Goal: Task Accomplishment & Management: Manage account settings

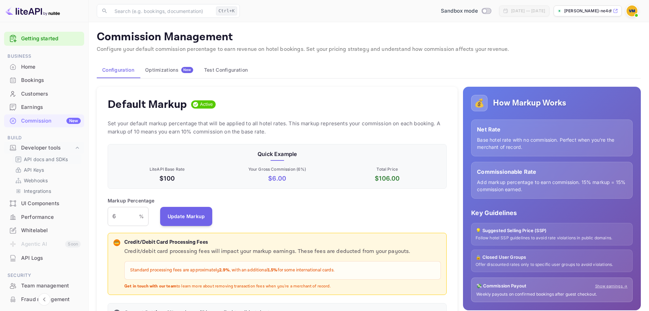
scroll to position [116, 334]
click at [37, 231] on div "Whitelabel" at bounding box center [51, 230] width 60 height 8
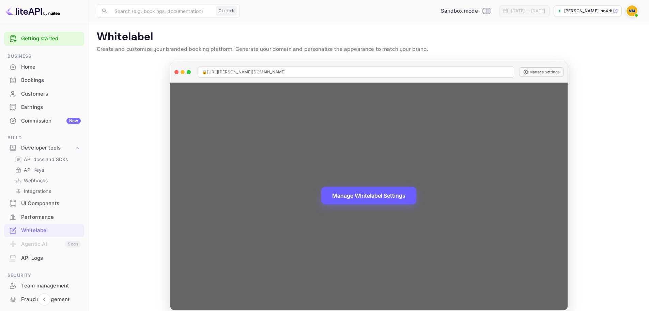
click at [372, 197] on button "Manage Whitelabel Settings" at bounding box center [368, 195] width 95 height 18
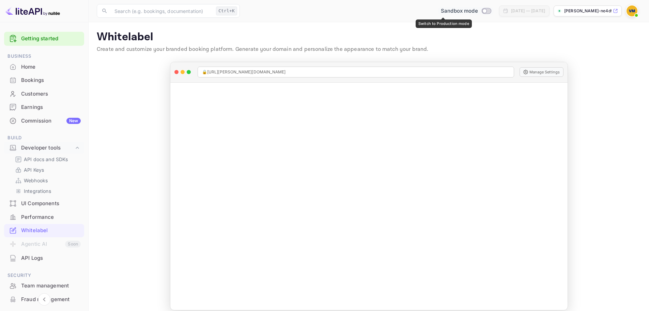
click at [478, 10] on input "Switch to Production mode" at bounding box center [485, 11] width 14 height 4
checkbox input "false"
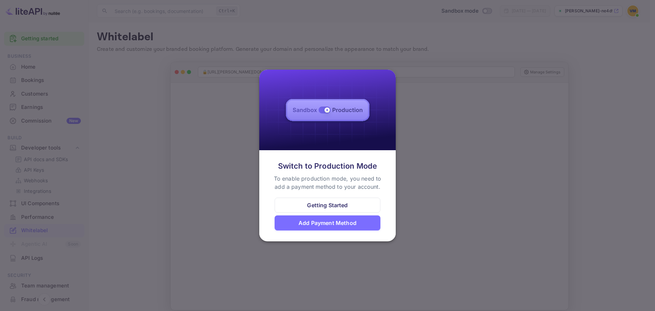
click at [479, 44] on div at bounding box center [327, 155] width 655 height 311
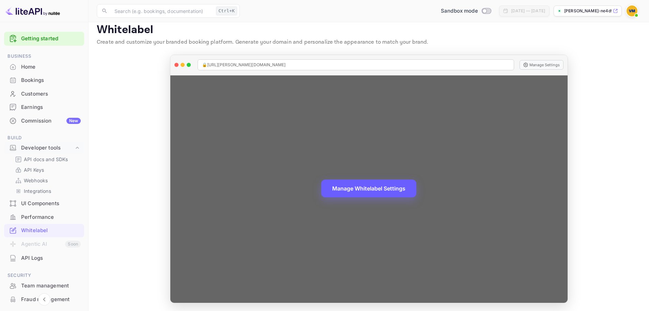
scroll to position [7, 0]
drag, startPoint x: 566, startPoint y: 141, endPoint x: 561, endPoint y: 185, distance: 44.8
click at [566, 183] on div "Manage Whitelabel Settings" at bounding box center [368, 188] width 397 height 227
click at [380, 187] on button "Manage Whitelabel Settings" at bounding box center [368, 188] width 95 height 18
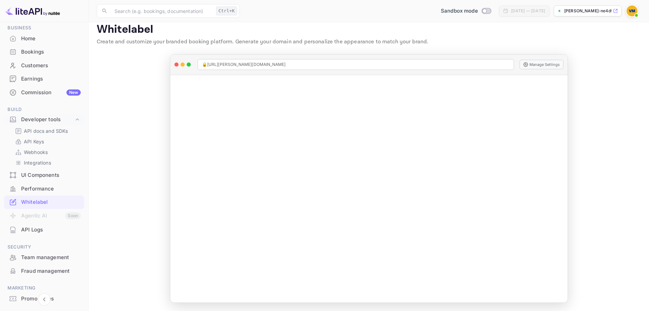
scroll to position [26, 0]
click at [44, 193] on div "Performance" at bounding box center [51, 191] width 60 height 8
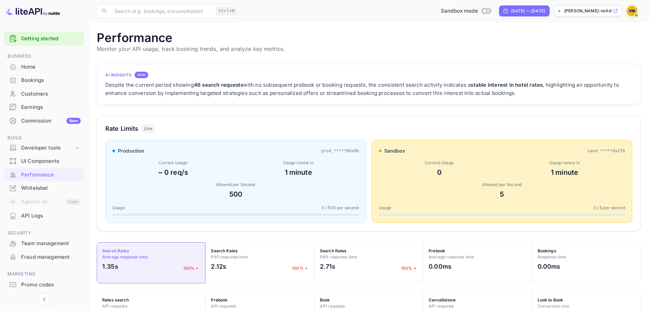
click at [39, 122] on div "Commission New" at bounding box center [51, 121] width 60 height 8
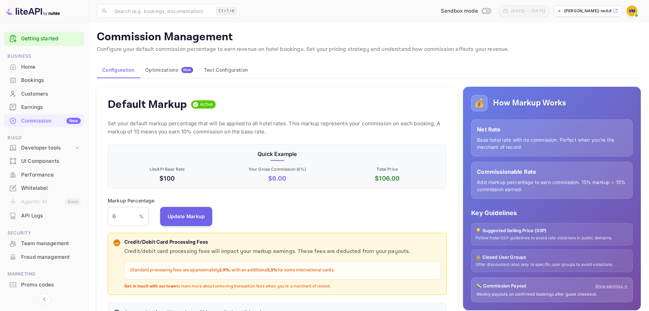
scroll to position [116, 334]
click at [154, 66] on button "Optimizations New" at bounding box center [169, 70] width 59 height 16
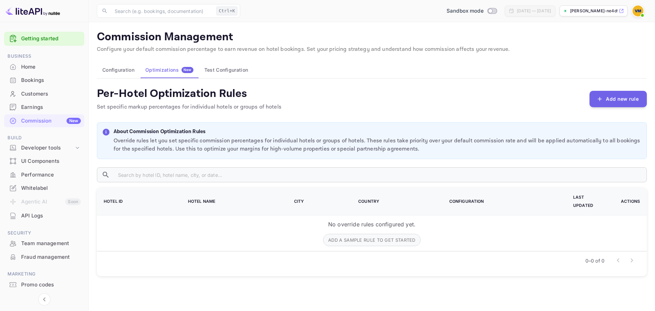
click at [234, 70] on button "Test Configuration" at bounding box center [226, 70] width 55 height 16
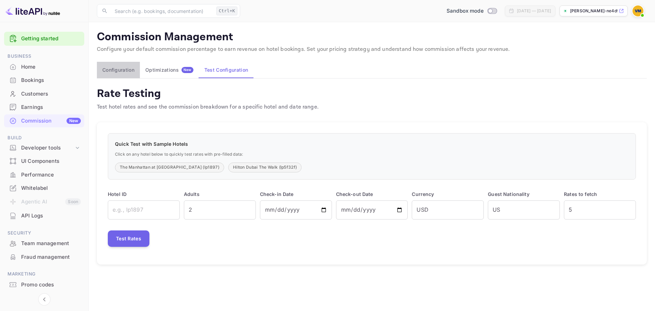
click at [125, 71] on button "Configuration" at bounding box center [118, 70] width 43 height 16
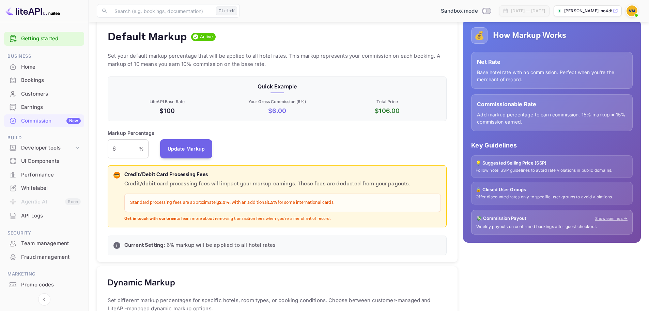
scroll to position [68, 0]
click at [462, 257] on div "💰 How Markup Works Net Rate Base hotel rate with no commission. Perfect when yo…" at bounding box center [549, 310] width 183 height 595
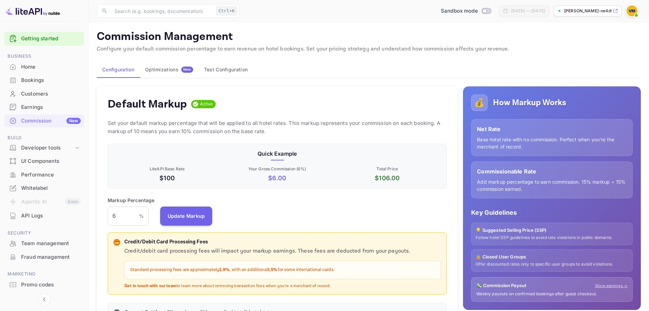
scroll to position [0, 0]
drag, startPoint x: 124, startPoint y: 215, endPoint x: 91, endPoint y: 215, distance: 32.7
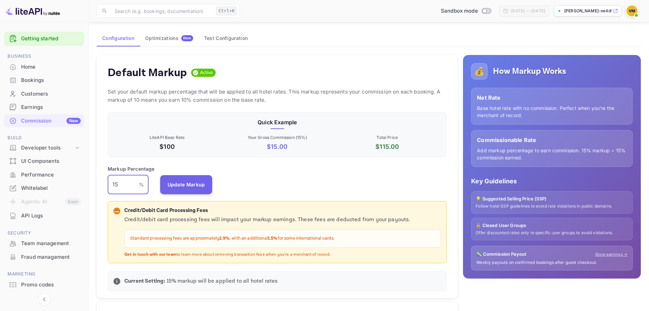
scroll to position [34, 0]
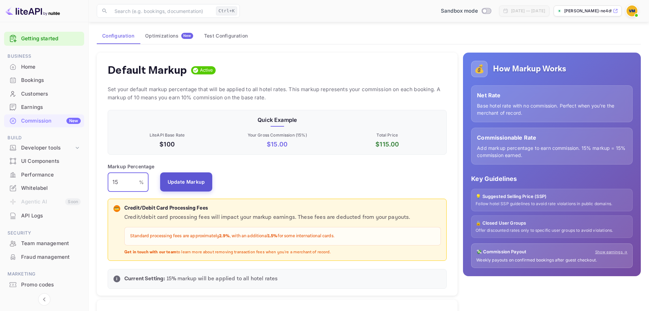
click at [198, 185] on button "Update Markup" at bounding box center [186, 181] width 52 height 19
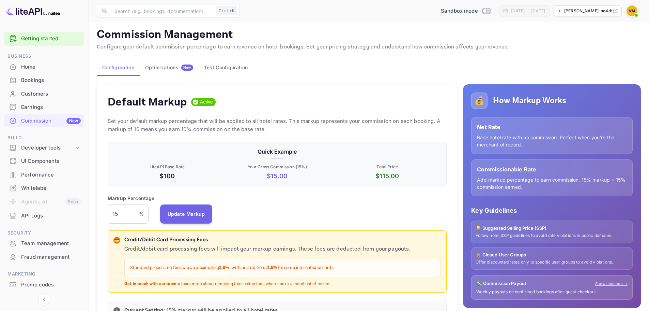
scroll to position [0, 0]
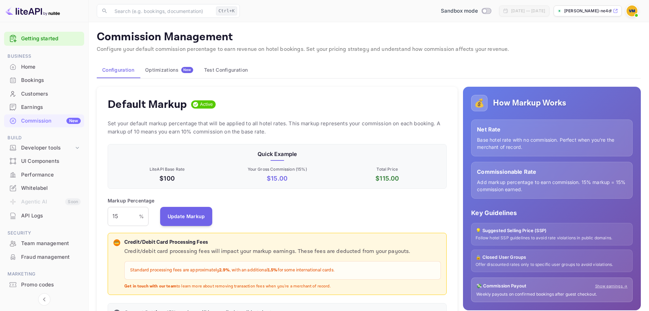
click at [617, 13] on icon at bounding box center [615, 11] width 5 height 5
drag, startPoint x: 120, startPoint y: 216, endPoint x: 72, endPoint y: 220, distance: 48.2
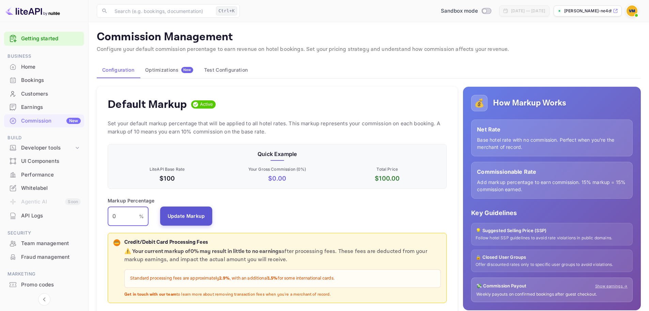
click at [194, 218] on button "Update Markup" at bounding box center [186, 215] width 52 height 19
drag, startPoint x: 125, startPoint y: 216, endPoint x: 79, endPoint y: 216, distance: 46.4
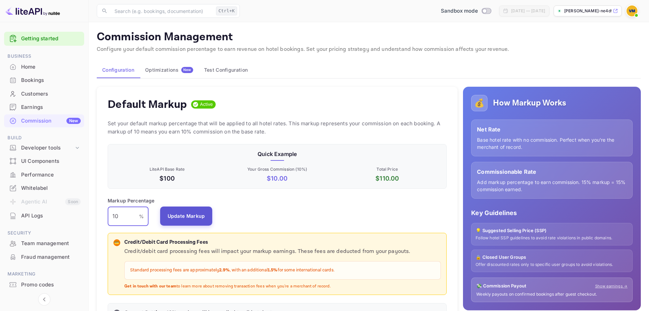
type input "10"
click at [199, 214] on button "Update Markup" at bounding box center [186, 215] width 52 height 19
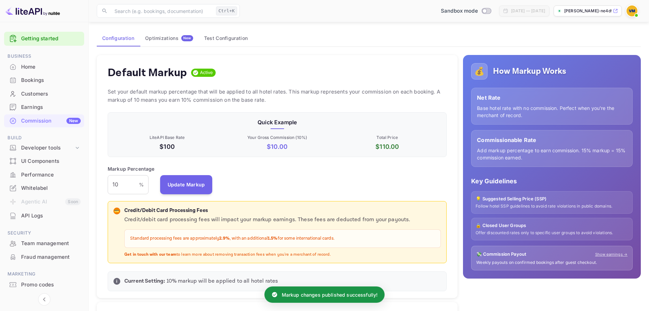
scroll to position [34, 0]
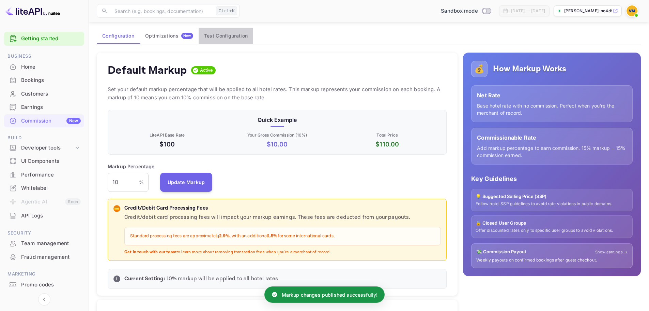
click at [228, 34] on button "Test Configuration" at bounding box center [226, 36] width 55 height 16
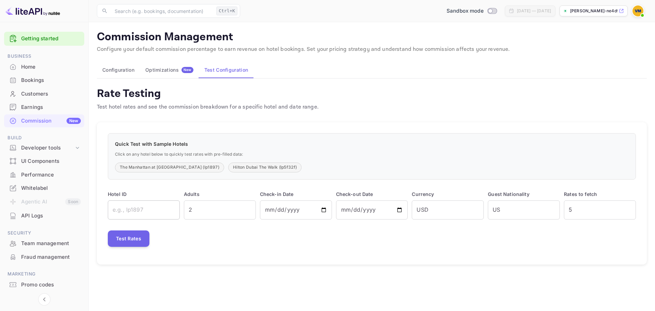
click at [164, 213] on input "text" at bounding box center [144, 209] width 72 height 19
click at [215, 212] on input "2" at bounding box center [220, 209] width 72 height 19
click at [121, 243] on button "Test Rates" at bounding box center [129, 238] width 42 height 16
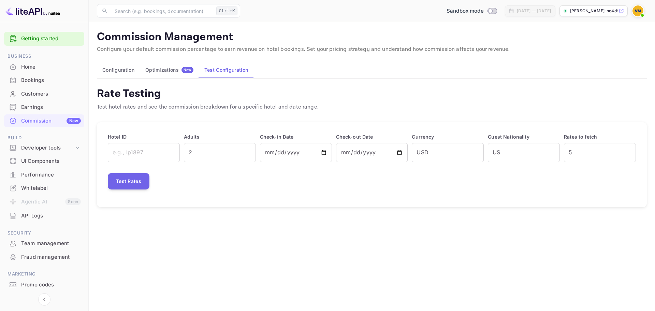
click at [133, 69] on button "Configuration" at bounding box center [118, 70] width 43 height 16
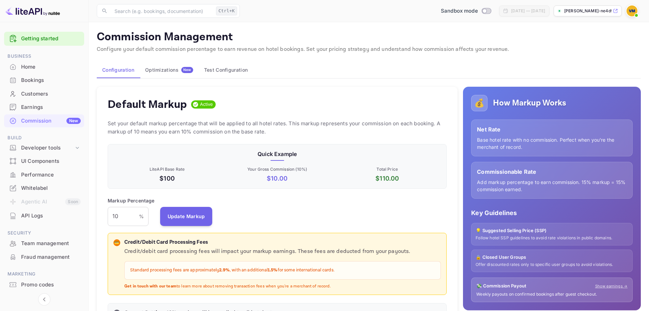
click at [164, 69] on div "Optimizations New" at bounding box center [169, 70] width 48 height 6
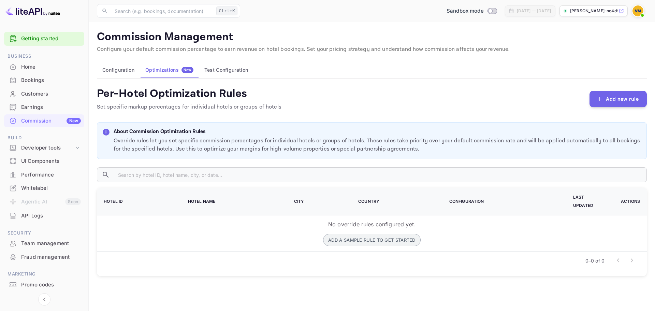
click at [355, 234] on button "Add a sample rule to get started" at bounding box center [371, 240] width 97 height 12
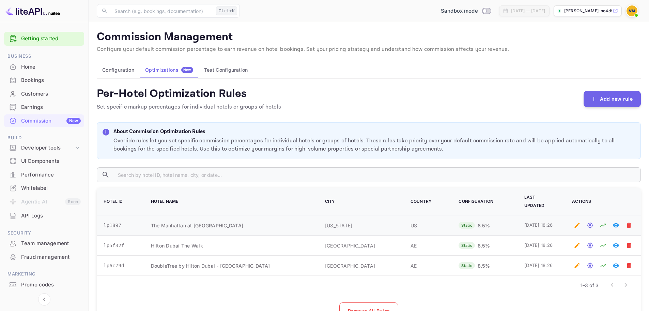
click at [116, 217] on td "lp1897" at bounding box center [120, 225] width 46 height 20
copy td "lp1897"
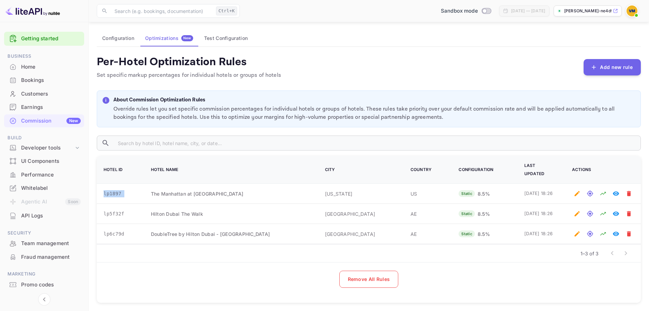
scroll to position [37, 0]
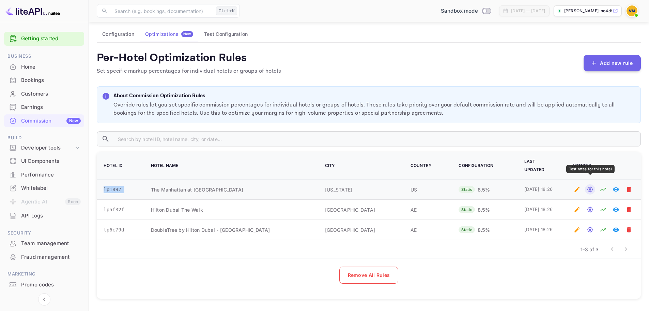
click at [589, 186] on icon "Test rates for this hotel" at bounding box center [590, 189] width 7 height 7
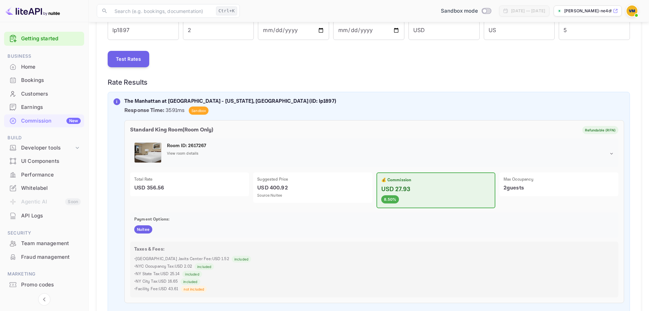
scroll to position [136, 0]
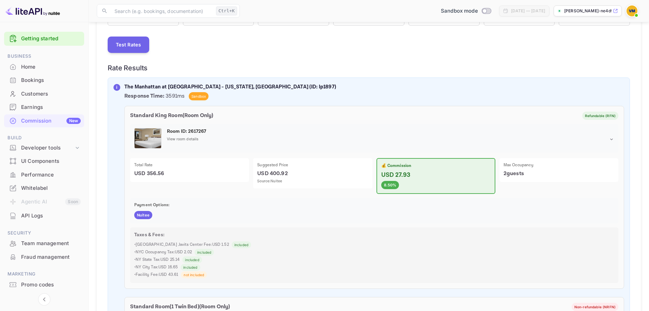
click at [612, 138] on icon at bounding box center [611, 138] width 5 height 5
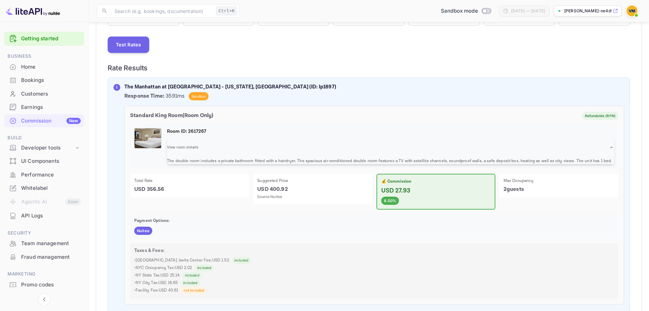
click at [612, 138] on div "View room details" at bounding box center [391, 147] width 448 height 22
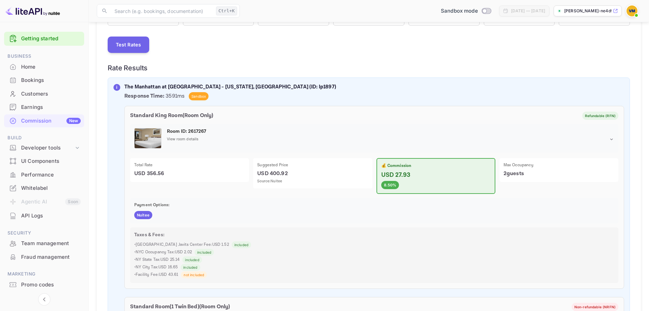
click at [612, 138] on icon at bounding box center [611, 138] width 5 height 5
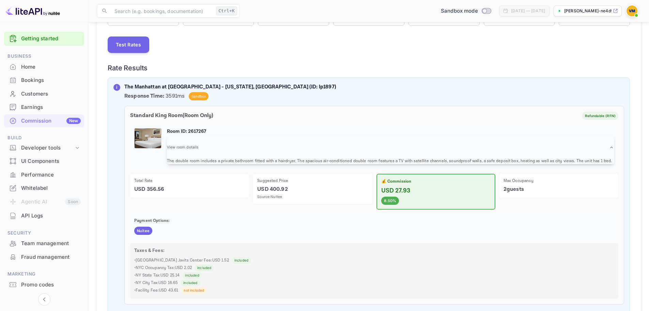
click at [612, 138] on div "View room details" at bounding box center [391, 147] width 448 height 22
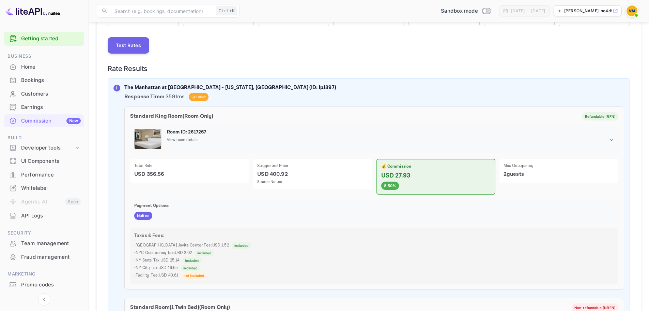
scroll to position [102, 0]
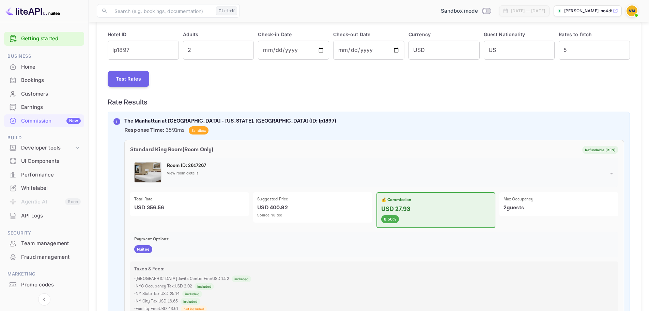
click at [147, 177] on img at bounding box center [148, 172] width 27 height 20
click at [190, 174] on p "View room details" at bounding box center [183, 173] width 32 height 6
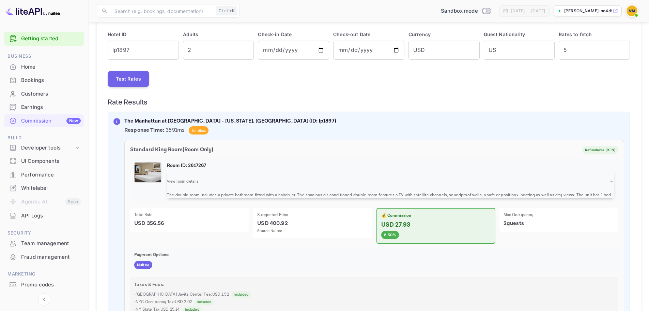
click at [190, 174] on div "View room details" at bounding box center [391, 181] width 448 height 22
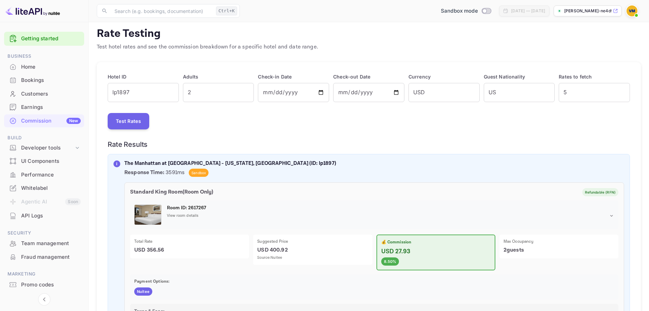
scroll to position [68, 0]
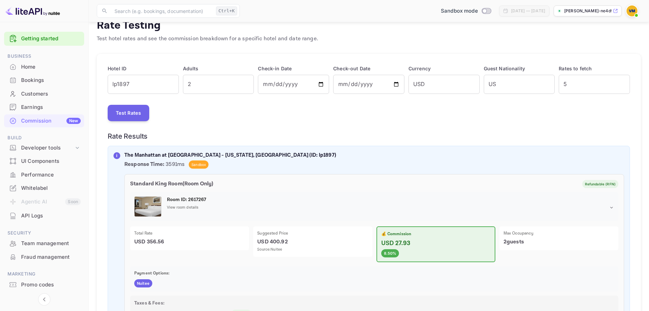
click at [169, 157] on p "The Manhattan at Times Square - New York, US (ID: lp1897)" at bounding box center [374, 155] width 500 height 8
copy p "The Manhattan at Times Square - New York, US (ID: lp1897)"
click at [165, 151] on p "The Manhattan at Times Square - New York, US (ID: lp1897)" at bounding box center [374, 155] width 500 height 8
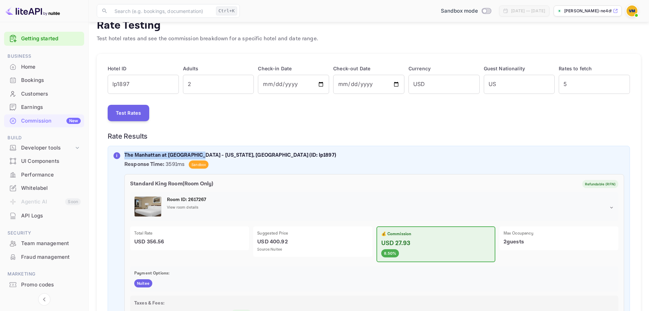
drag, startPoint x: 199, startPoint y: 153, endPoint x: 124, endPoint y: 152, distance: 75.0
click at [124, 152] on p "The Manhattan at Times Square - New York, US (ID: lp1897)" at bounding box center [374, 155] width 500 height 8
copy p "The Manhattan at Times Square"
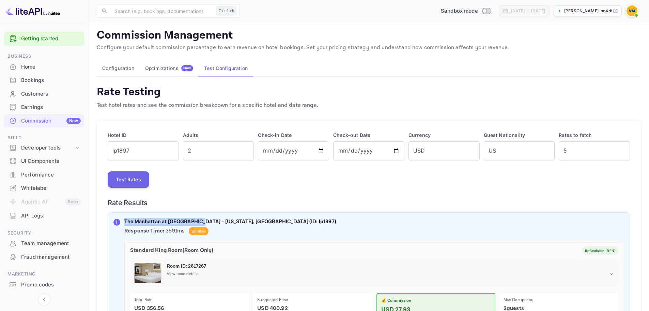
scroll to position [0, 0]
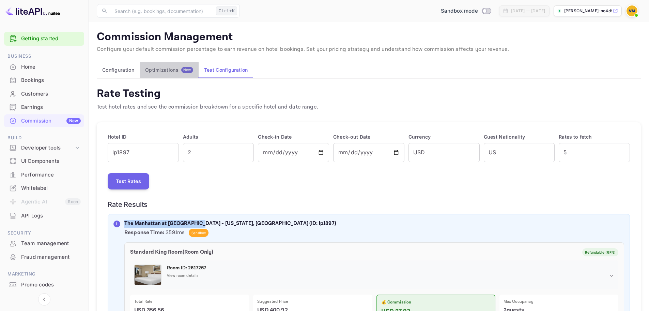
click at [160, 70] on div "Optimizations New" at bounding box center [169, 70] width 48 height 6
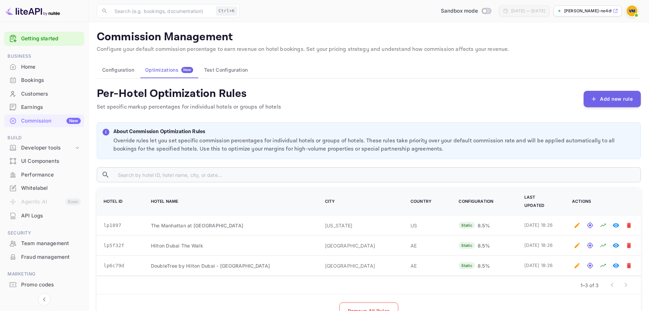
click at [17, 8] on img at bounding box center [32, 10] width 55 height 11
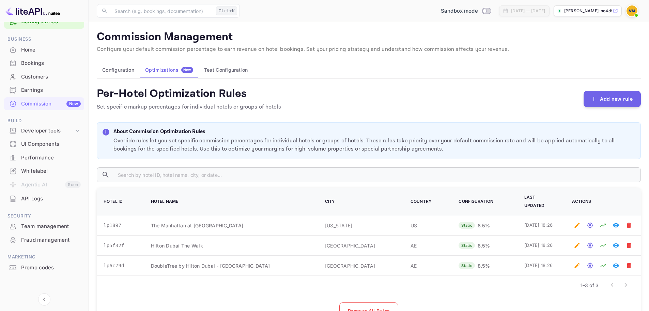
scroll to position [18, 0]
click at [46, 298] on icon "Collapse navigation" at bounding box center [44, 299] width 8 height 8
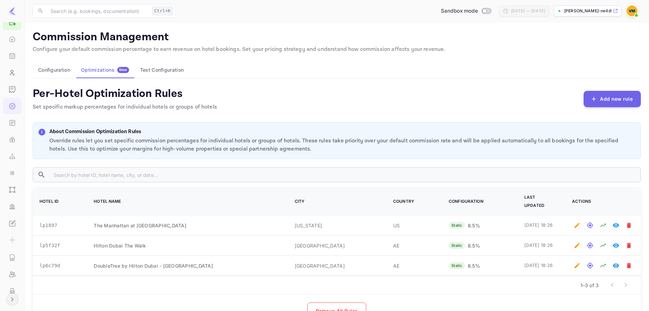
click at [14, 298] on icon "Expand navigation" at bounding box center [12, 299] width 8 height 8
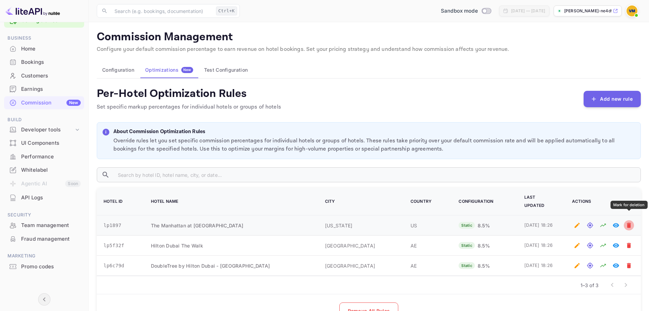
click at [629, 223] on icon "Mark for deletion" at bounding box center [629, 225] width 4 height 5
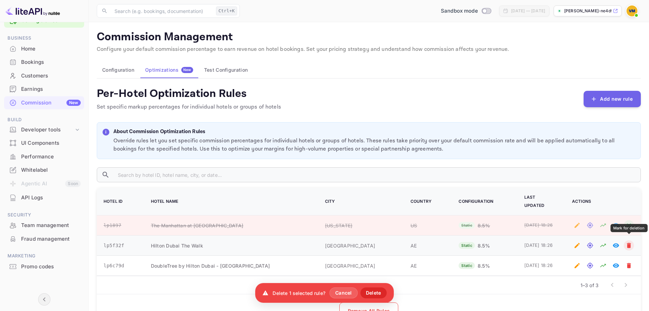
click at [631, 243] on icon "Mark for deletion" at bounding box center [629, 245] width 4 height 5
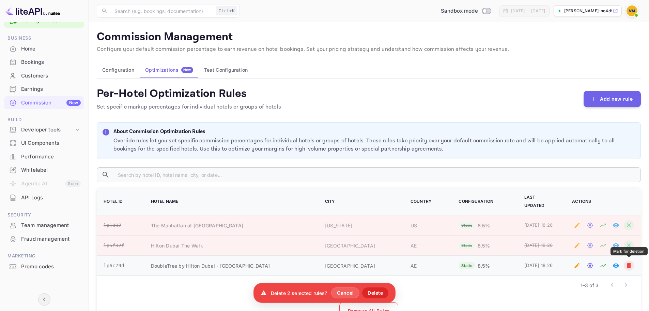
click at [629, 266] on icon "Mark for deletion" at bounding box center [629, 265] width 4 height 5
click at [629, 266] on icon "Remove from deletion list" at bounding box center [629, 265] width 7 height 7
click at [630, 267] on icon "Mark for deletion" at bounding box center [629, 265] width 4 height 5
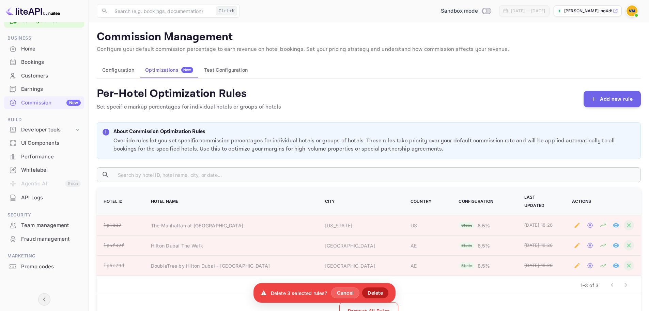
click at [367, 291] on button "Delete" at bounding box center [375, 292] width 26 height 11
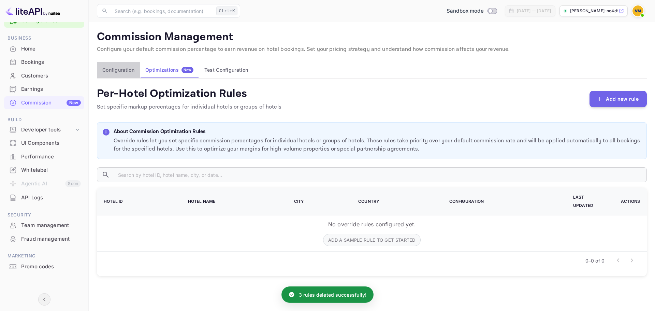
click at [138, 68] on button "Configuration" at bounding box center [118, 70] width 43 height 16
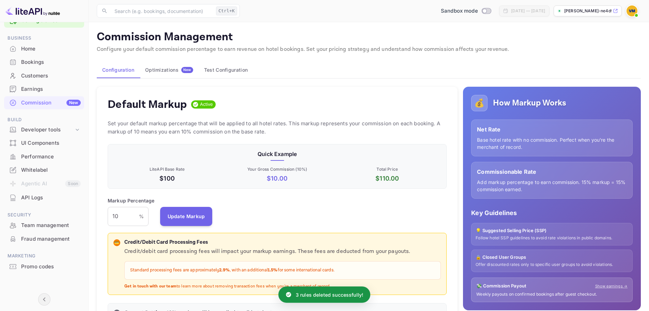
scroll to position [116, 334]
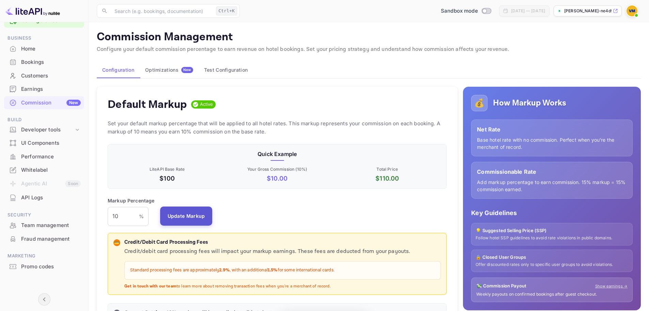
click at [188, 213] on button "Update Markup" at bounding box center [186, 215] width 52 height 19
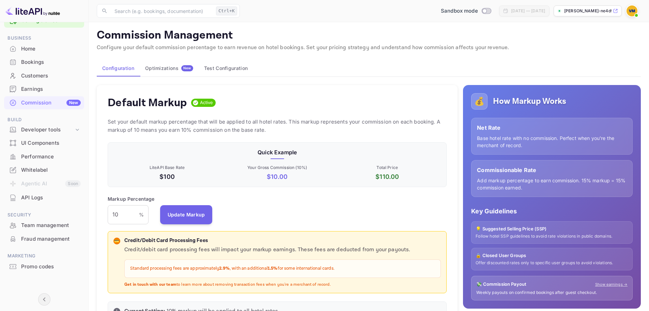
scroll to position [0, 0]
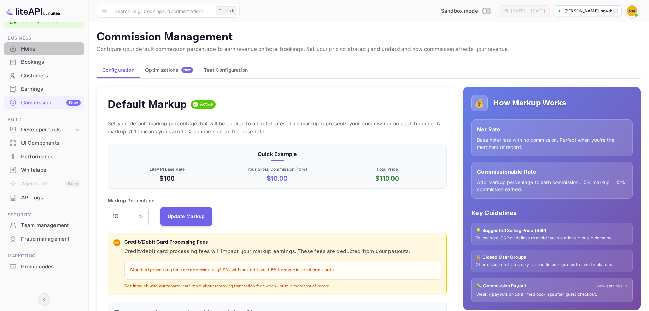
click at [36, 49] on div "Home" at bounding box center [51, 49] width 60 height 8
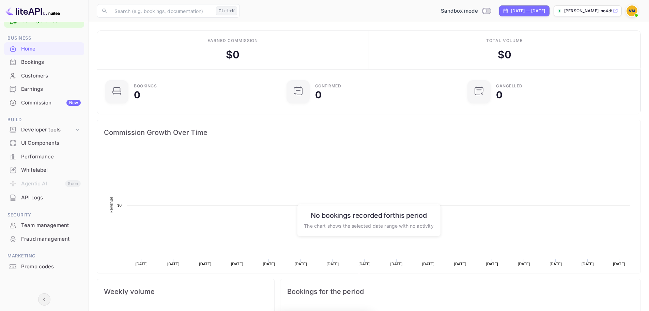
scroll to position [106, 172]
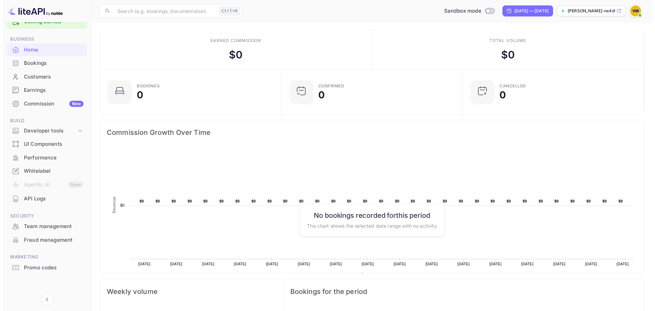
scroll to position [18, 0]
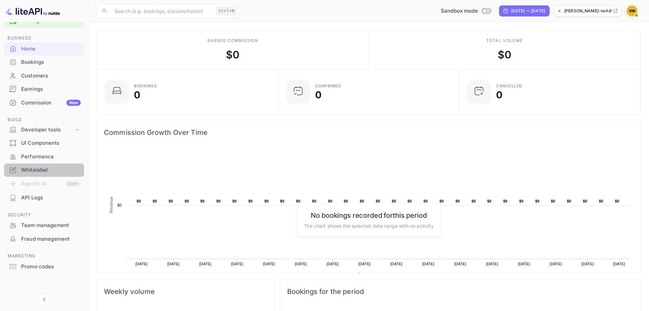
click at [37, 168] on div "Whitelabel" at bounding box center [51, 170] width 60 height 8
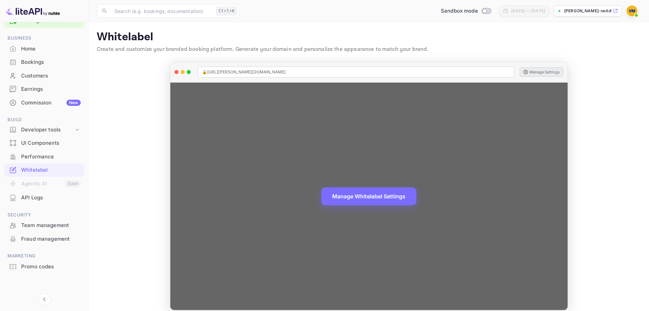
click at [541, 74] on button "Manage Settings" at bounding box center [542, 72] width 44 height 10
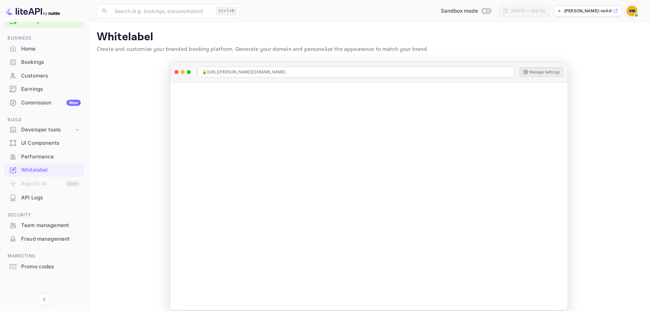
click at [33, 198] on div "API Logs" at bounding box center [51, 198] width 60 height 8
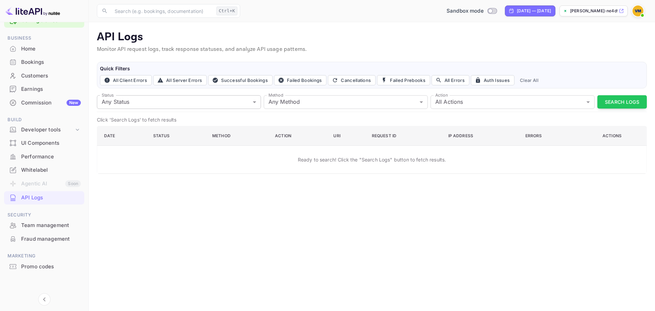
click at [240, 105] on body "Getting started Business Home Bookings Customers Earnings Commission New Build …" at bounding box center [327, 155] width 655 height 311
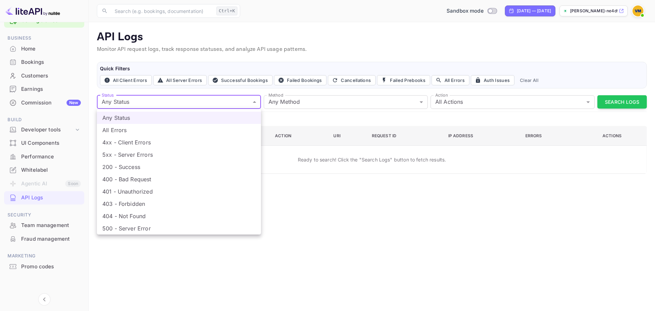
click at [240, 105] on div at bounding box center [327, 155] width 655 height 311
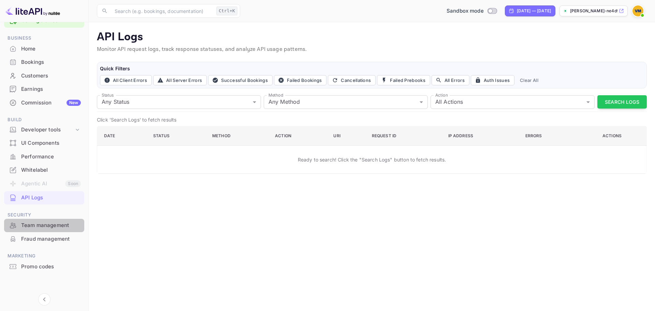
click at [63, 224] on div "Team management" at bounding box center [51, 225] width 60 height 8
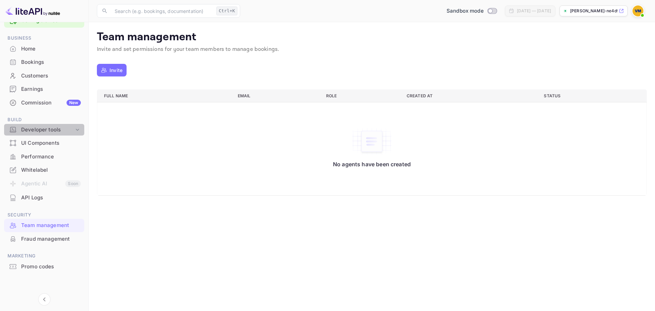
click at [70, 130] on div "Developer tools" at bounding box center [47, 130] width 53 height 8
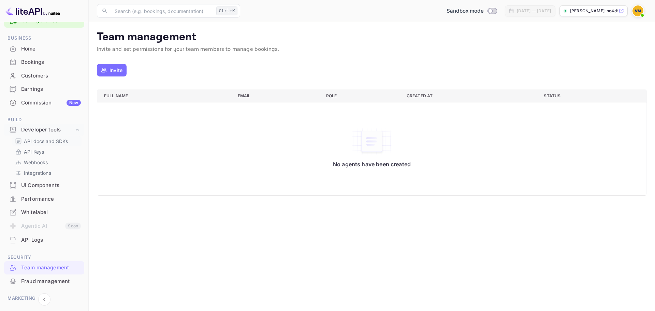
click at [60, 140] on p "API docs and SDKs" at bounding box center [46, 140] width 44 height 7
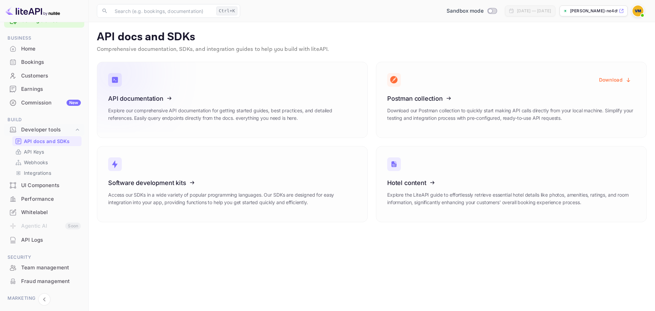
click at [140, 96] on icon at bounding box center [150, 97] width 106 height 70
click at [188, 198] on icon at bounding box center [150, 181] width 106 height 70
click at [134, 110] on icon at bounding box center [150, 97] width 106 height 70
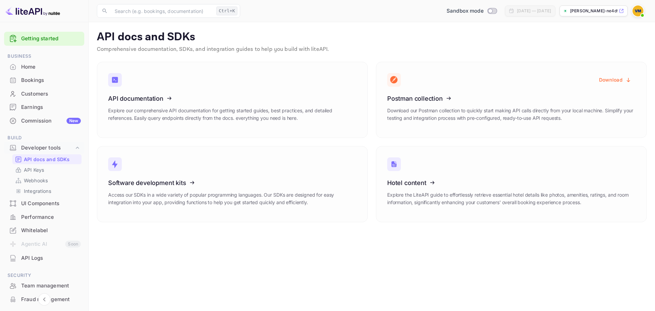
click at [39, 67] on div "Home" at bounding box center [51, 67] width 60 height 8
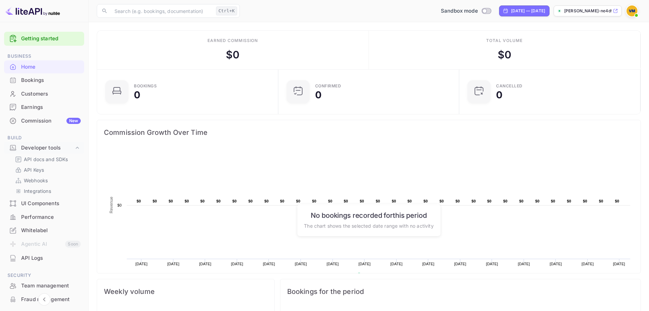
click at [26, 12] on img at bounding box center [32, 10] width 55 height 11
click at [631, 8] on img at bounding box center [632, 10] width 11 height 11
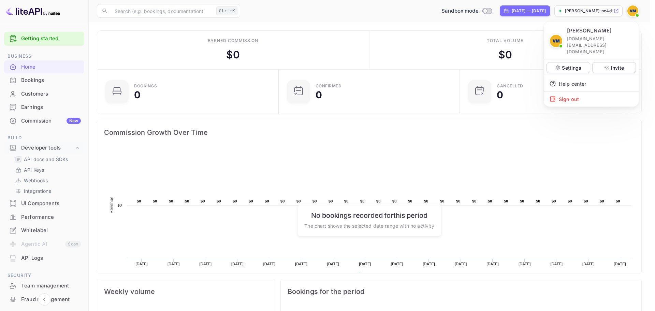
click at [364, 66] on div at bounding box center [327, 155] width 655 height 311
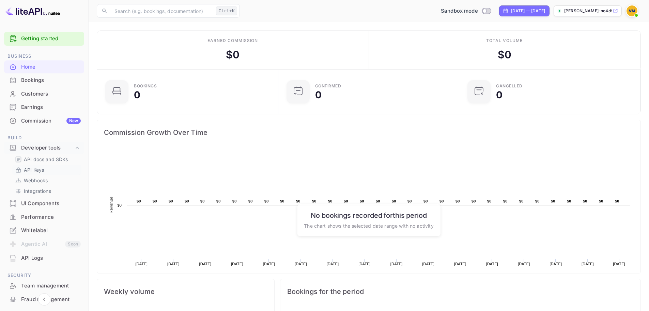
click at [43, 167] on p "API Keys" at bounding box center [34, 169] width 20 height 7
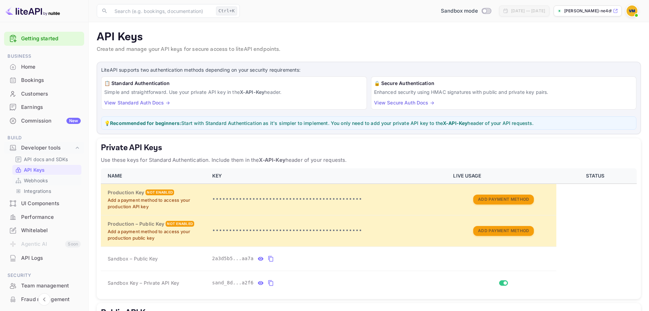
click at [46, 180] on p "Webhooks" at bounding box center [36, 180] width 24 height 7
